Goal: Browse casually

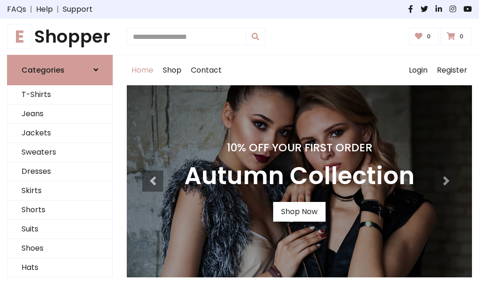
click at [240, 141] on h4 "10% Off Your First Order" at bounding box center [299, 147] width 230 height 13
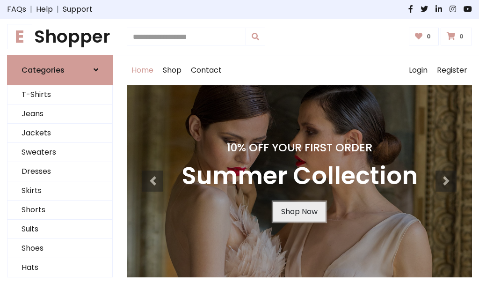
click at [299, 211] on link "Shop Now" at bounding box center [299, 212] width 52 height 20
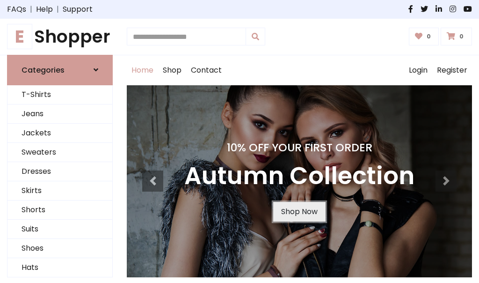
click at [299, 211] on link "Shop Now" at bounding box center [299, 212] width 52 height 20
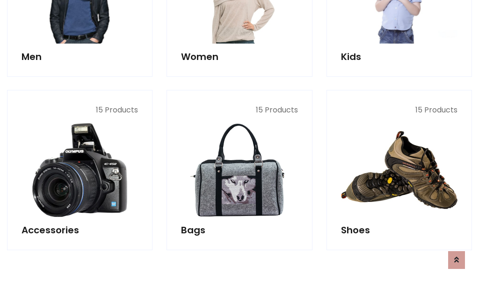
scroll to position [933, 0]
